Goal: Task Accomplishment & Management: Manage account settings

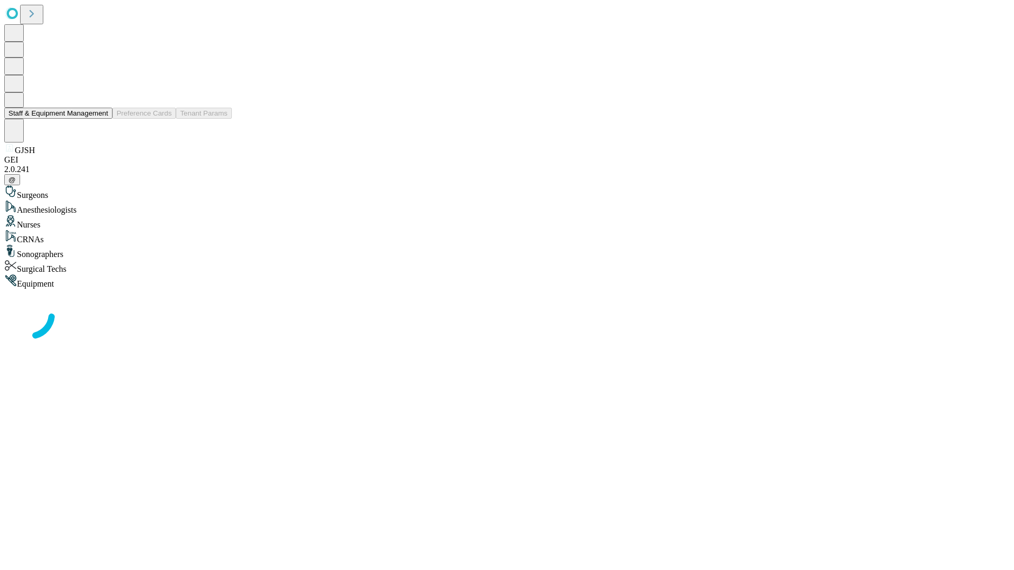
click at [101, 119] on button "Staff & Equipment Management" at bounding box center [58, 113] width 108 height 11
